Goal: Find specific page/section: Find specific page/section

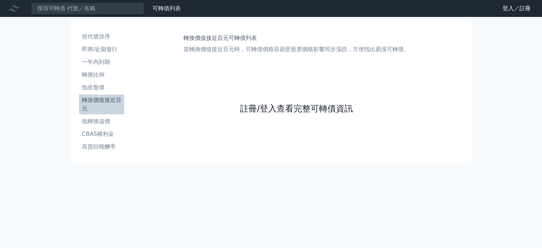
click at [255, 114] on link "註冊/登入查看完整可轉債資訊" at bounding box center [296, 108] width 113 height 11
click at [254, 109] on link "註冊/登入查看完整可轉債資訊" at bounding box center [296, 108] width 113 height 11
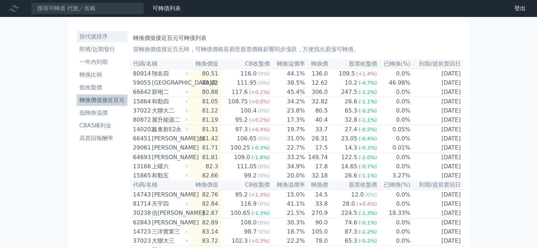
click at [102, 39] on li "按代號排序" at bounding box center [102, 36] width 51 height 8
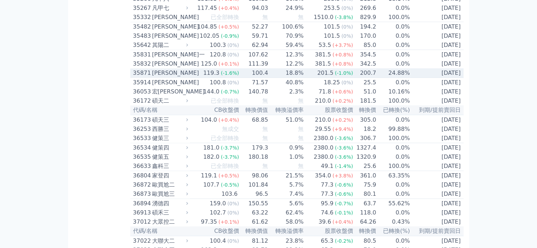
scroll to position [1482, 0]
